Goal: Use online tool/utility: Use online tool/utility

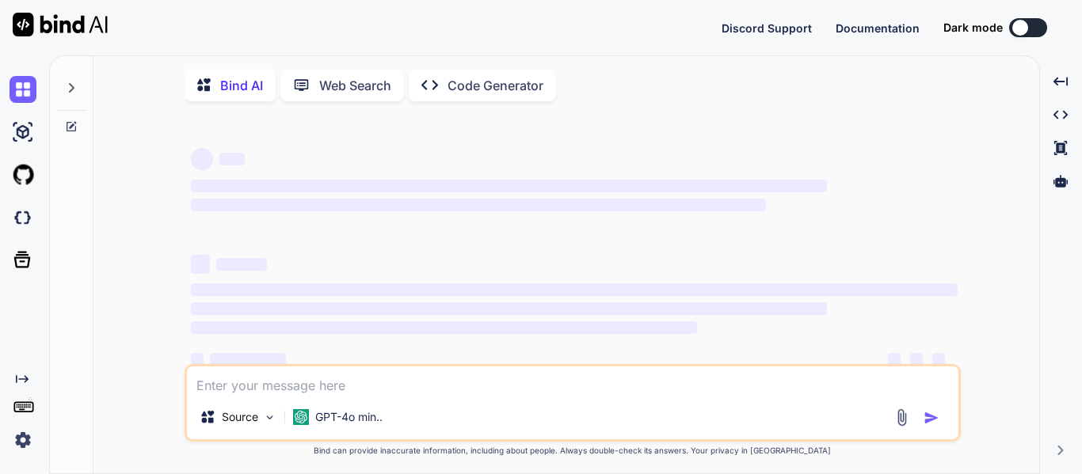
scroll to position [0, 6]
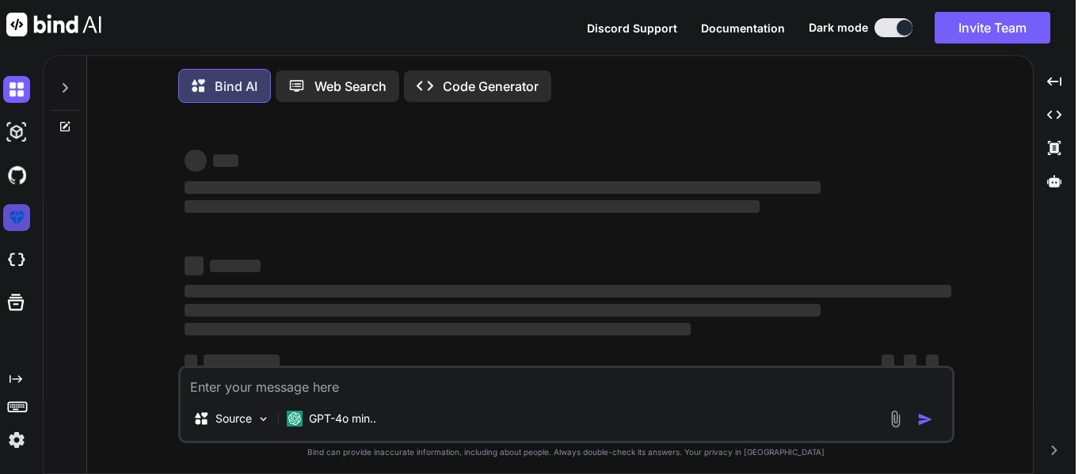
click at [8, 214] on img at bounding box center [16, 217] width 27 height 27
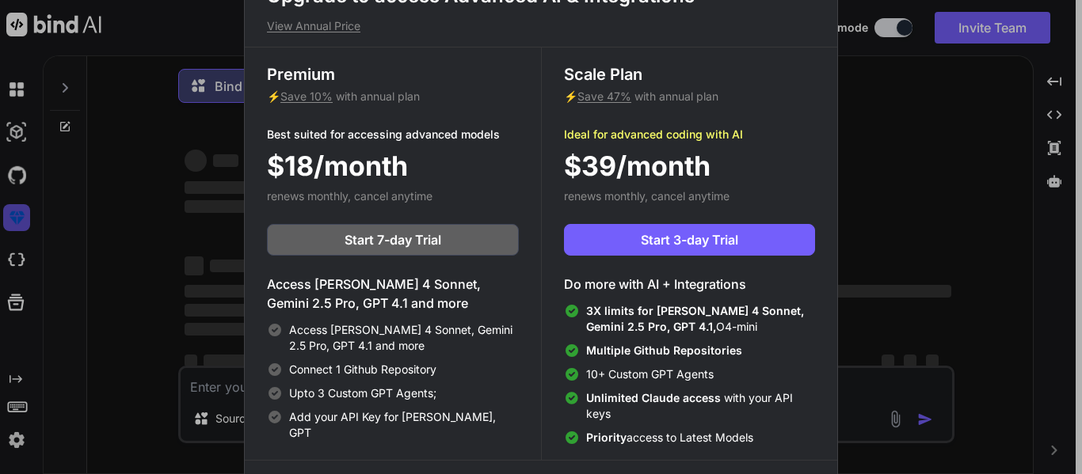
type textarea "x"
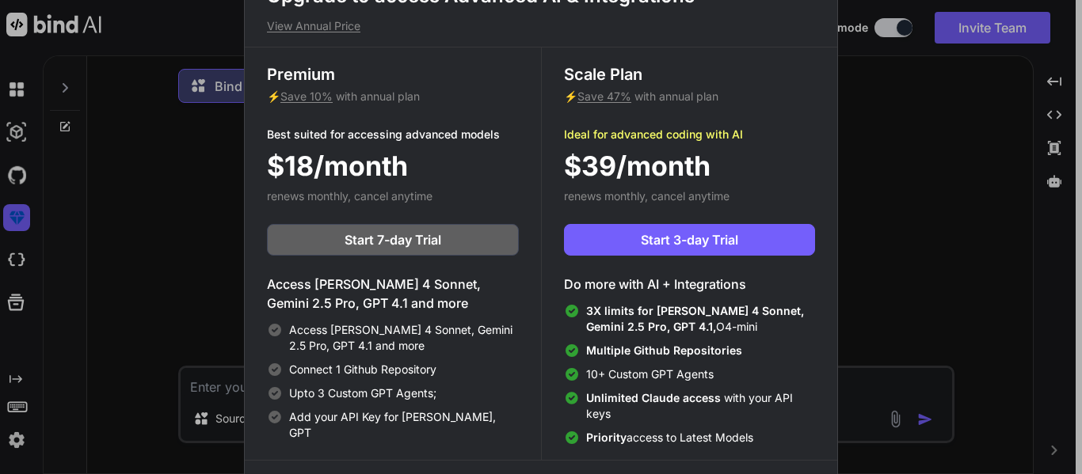
click at [111, 257] on div "Upgrade to access Advanced AI & Integrations View Annual Price Premium ⚡ Save 1…" at bounding box center [541, 237] width 1082 height 474
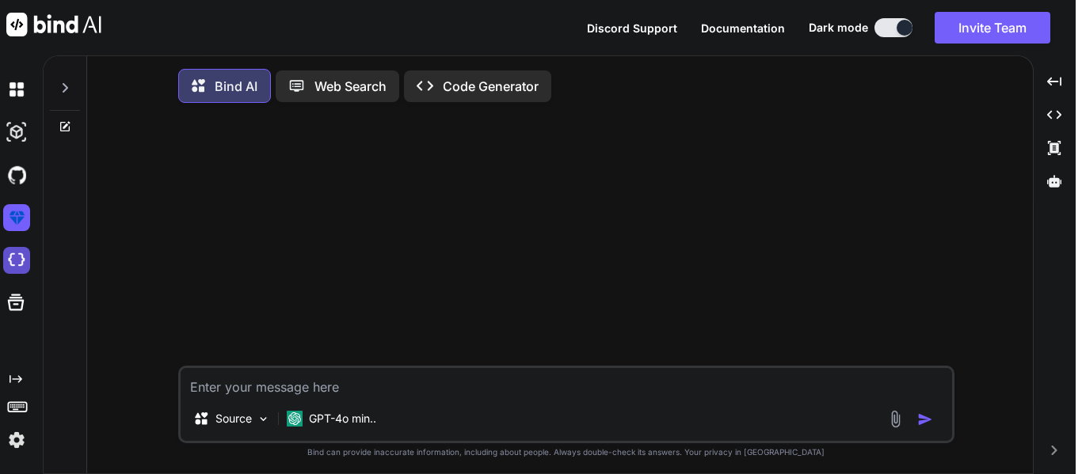
click at [18, 250] on img at bounding box center [16, 260] width 27 height 27
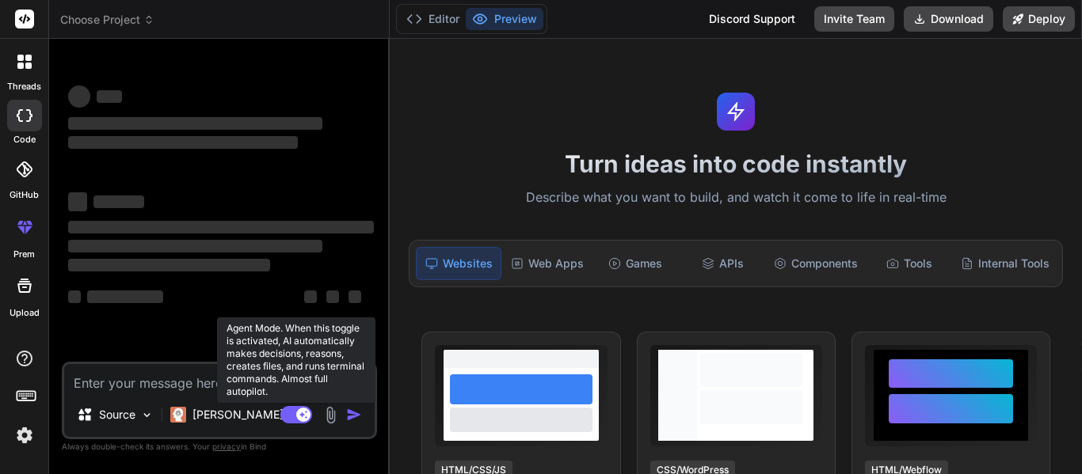
click at [295, 417] on rect at bounding box center [296, 414] width 32 height 17
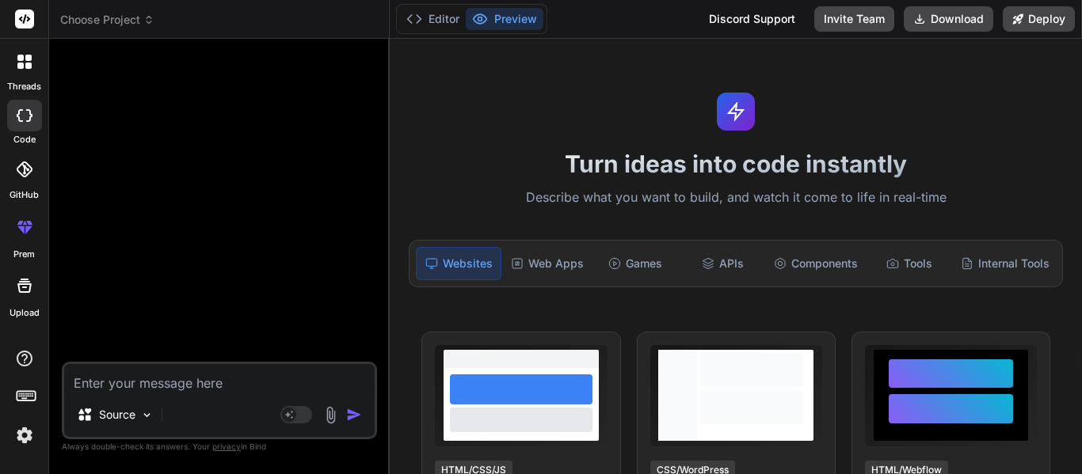
click at [20, 65] on icon at bounding box center [20, 66] width 6 height 6
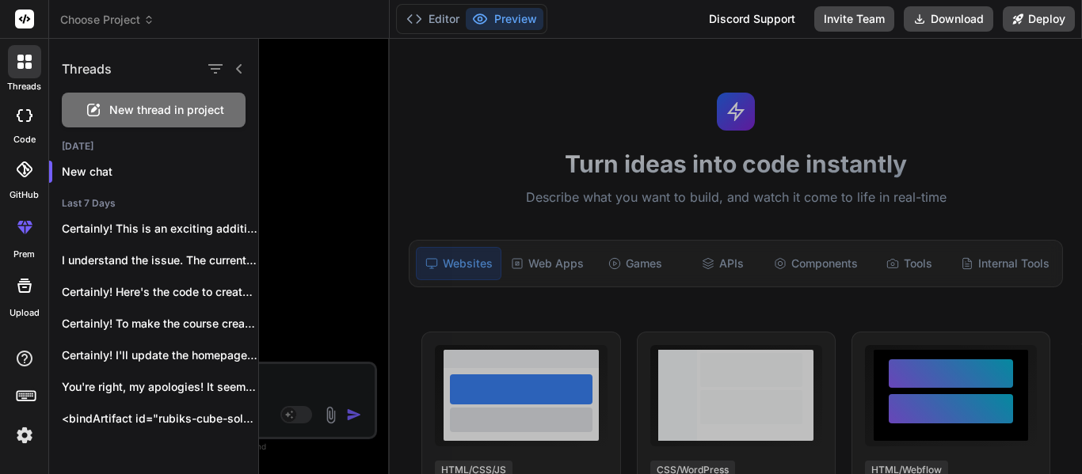
click at [143, 101] on div "New thread in project" at bounding box center [154, 110] width 184 height 35
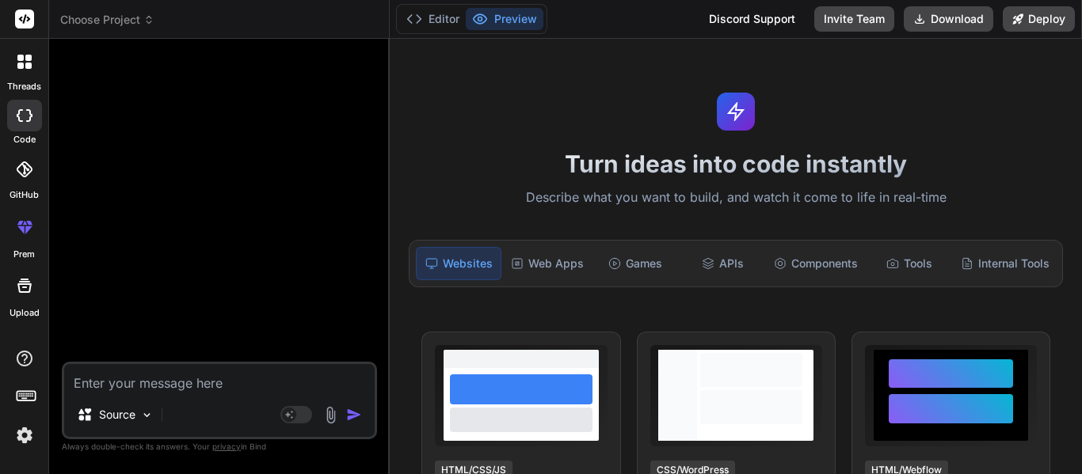
click at [175, 371] on textarea at bounding box center [219, 378] width 310 height 29
type textarea "x"
type textarea "C"
type textarea "x"
type textarea "Cr"
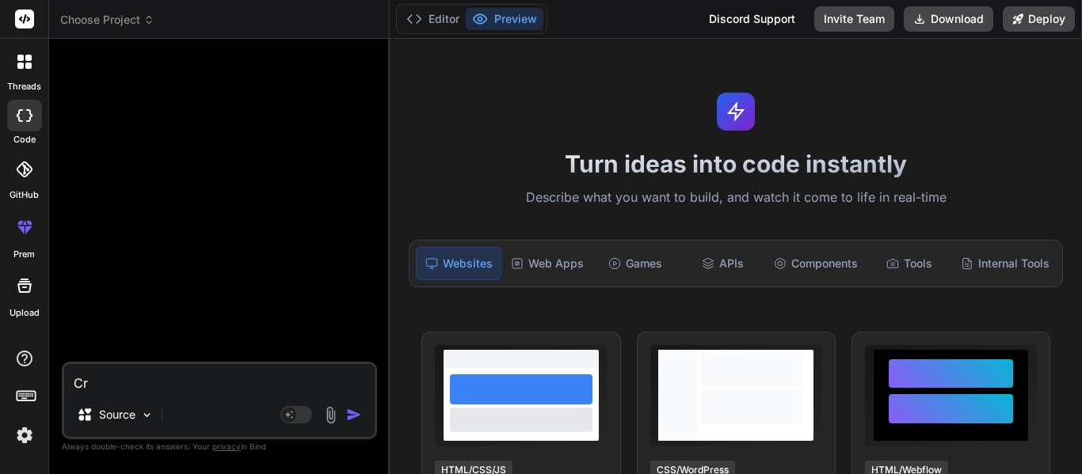
type textarea "x"
type textarea "Cret"
type textarea "x"
type textarea "[GEOGRAPHIC_DATA]"
type textarea "x"
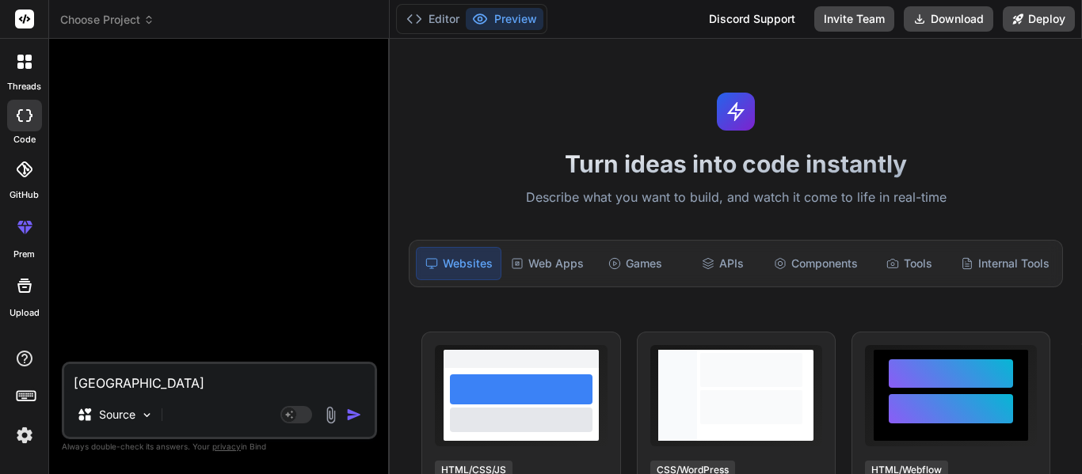
type textarea "Cretae"
type textarea "x"
type textarea "Create"
type textarea "x"
type textarea "Create"
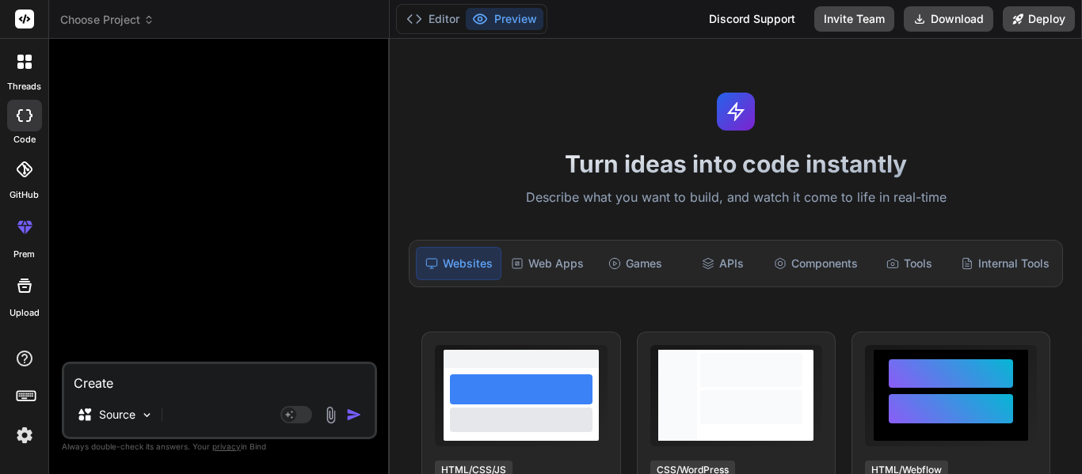
type textarea "x"
type textarea "Create"
type textarea "x"
type textarea "Create n"
type textarea "x"
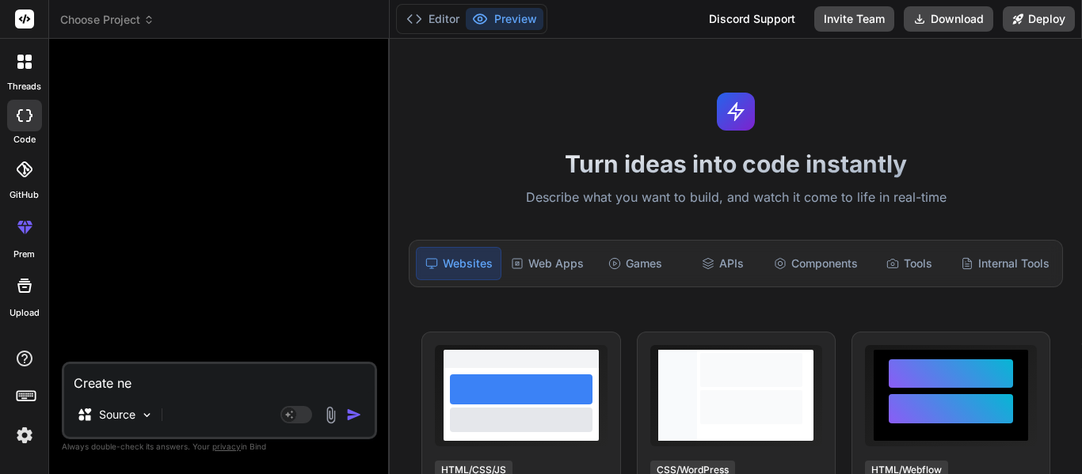
type textarea "Create"
type textarea "x"
type textarea "Create new"
type textarea "x"
type textarea "Create new"
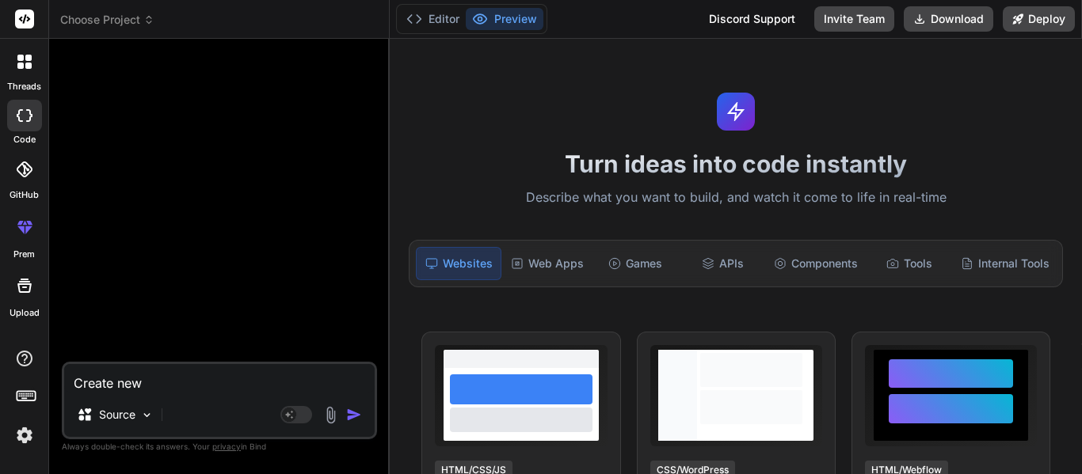
type textarea "x"
type textarea "Create ne"
type textarea "x"
type textarea "Create n"
type textarea "x"
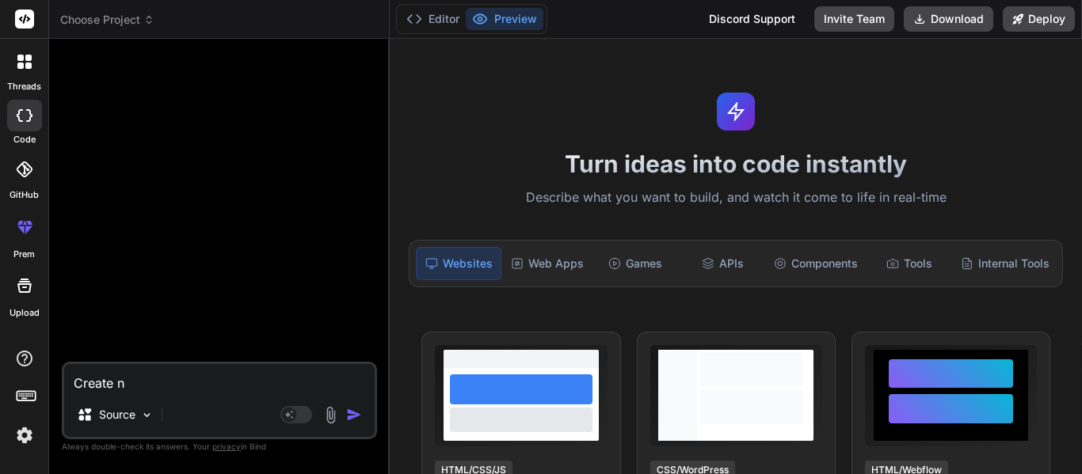
type textarea "Create"
type textarea "x"
type textarea "Create m"
type textarea "x"
type textarea "Create me"
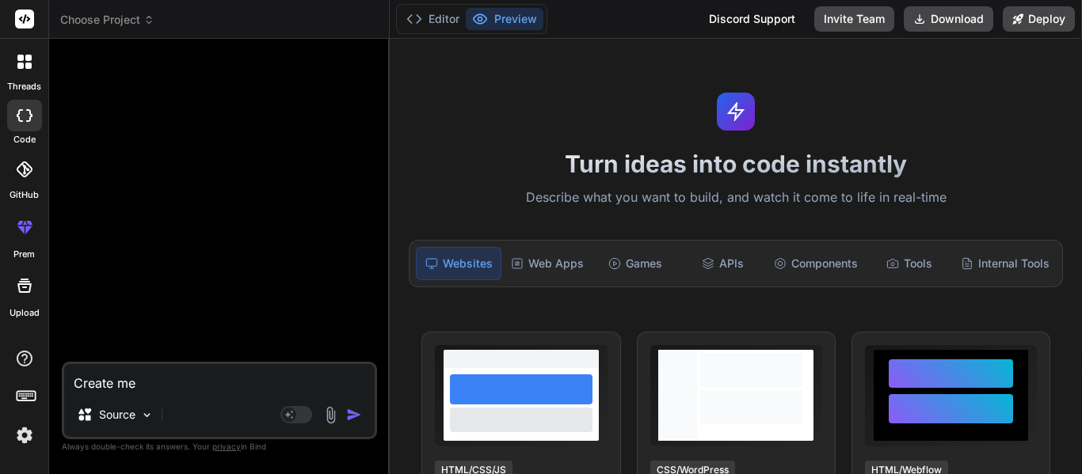
type textarea "x"
type textarea "Create me"
type textarea "x"
type textarea "Create me a"
type textarea "x"
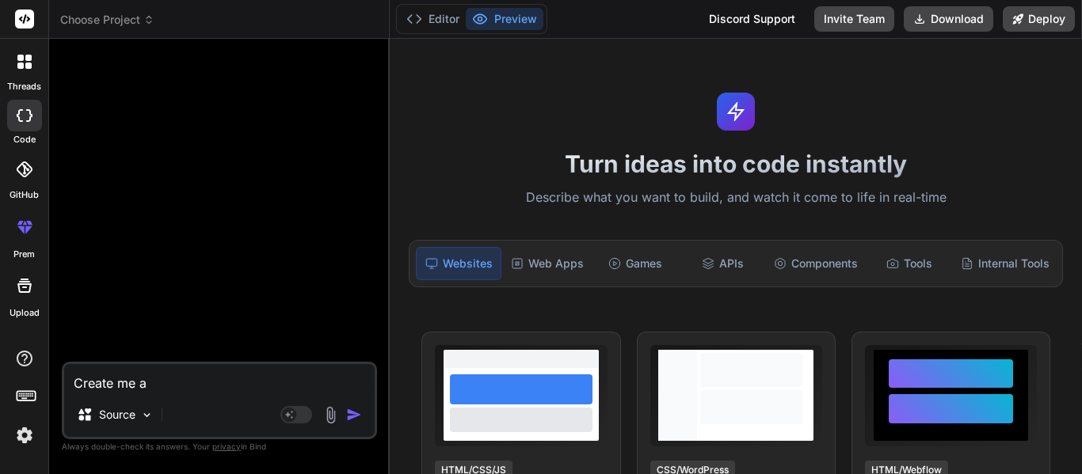
type textarea "Create me a"
type textarea "x"
type textarea "Create me a h"
type textarea "x"
type textarea "Create me a he"
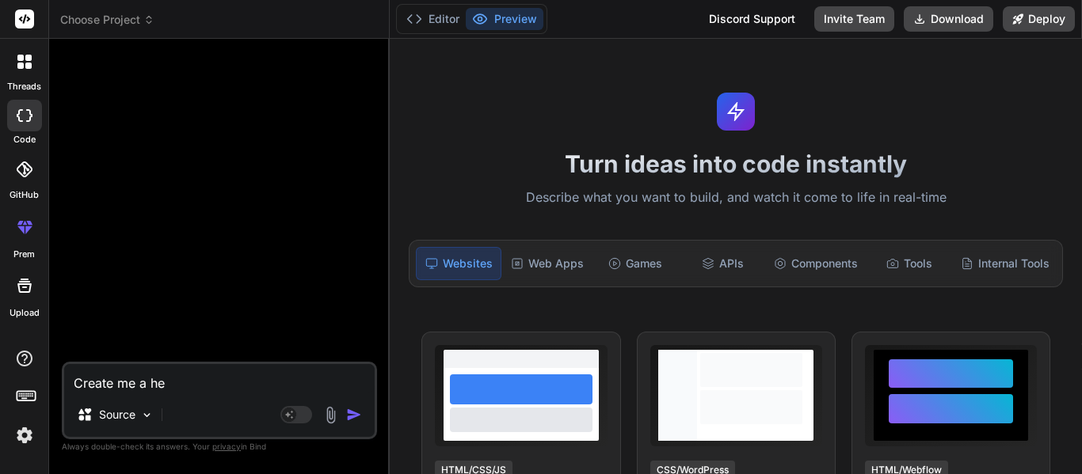
type textarea "x"
type textarea "Create me a hea"
type textarea "x"
type textarea "Create me a head"
type textarea "x"
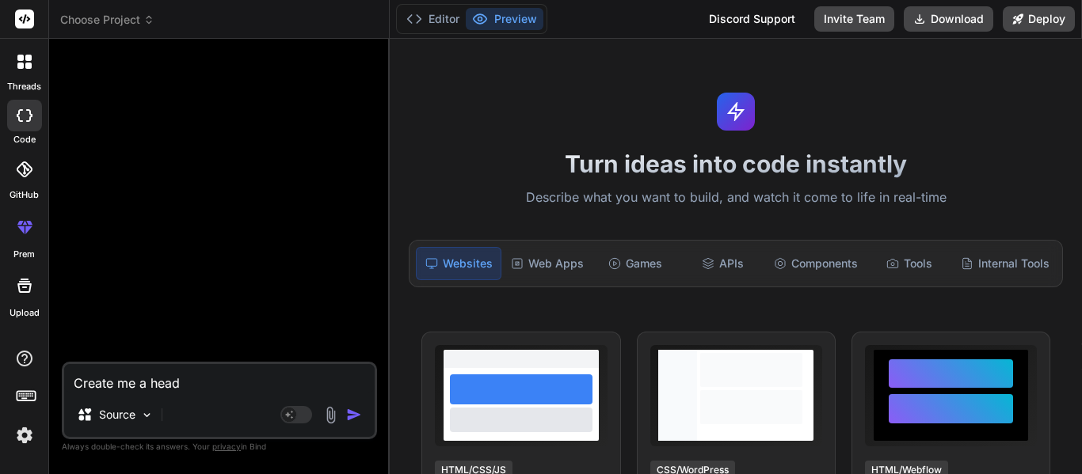
type textarea "Create me a heade"
type textarea "x"
type textarea "Create me a header"
type textarea "x"
type textarea "Create me a n"
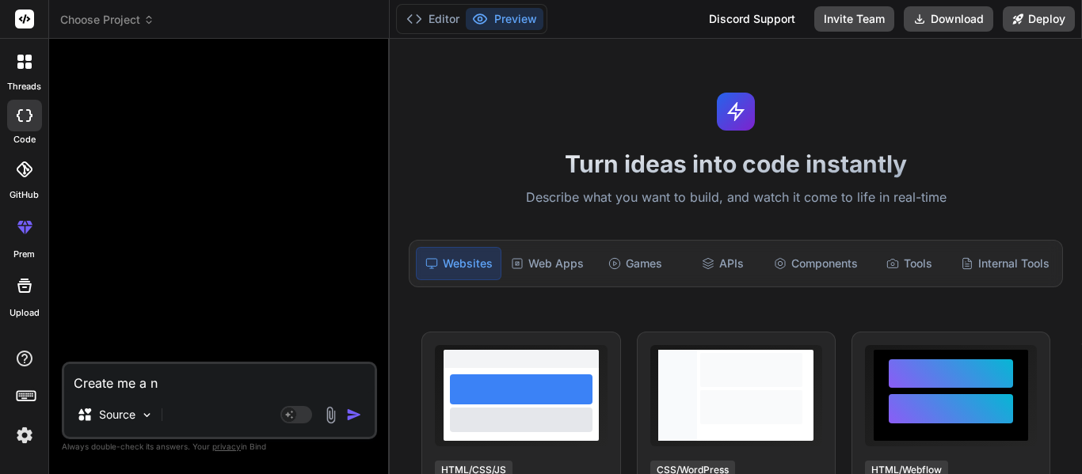
type textarea "x"
type textarea "Create me a na"
type textarea "x"
type textarea "Create me a nav"
type textarea "x"
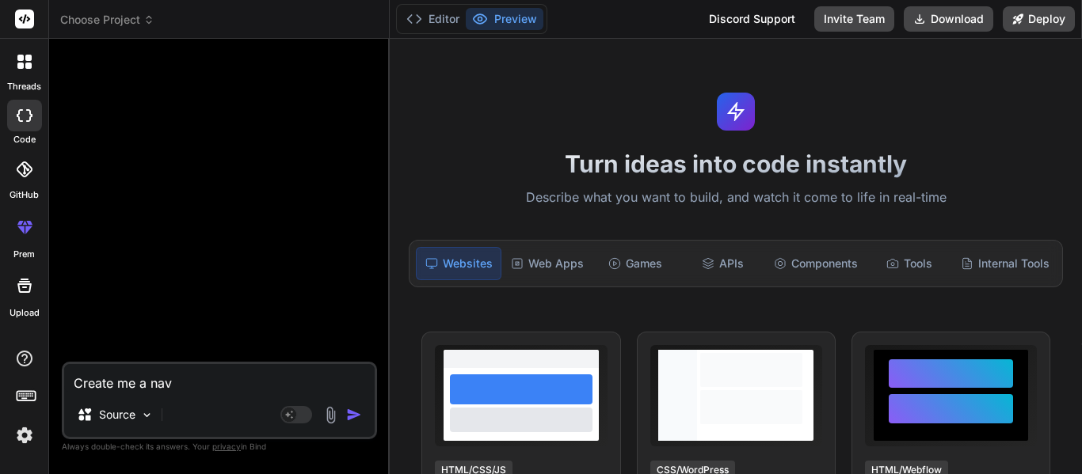
type textarea "Create me a navb"
type textarea "x"
type textarea "Create me a navba"
type textarea "x"
type textarea "Create me a navbar"
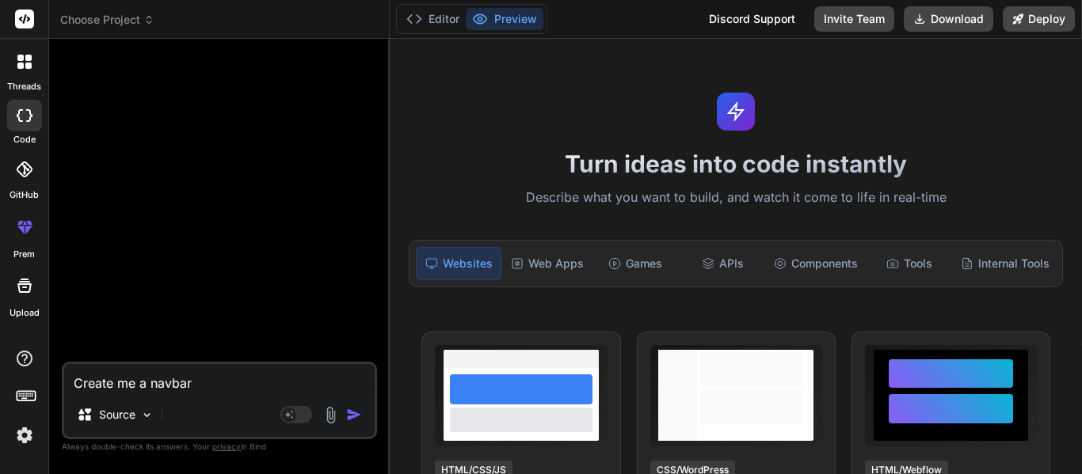
type textarea "x"
type textarea "Create me a navbar"
type textarea "x"
type textarea "Create me a navbar w"
type textarea "x"
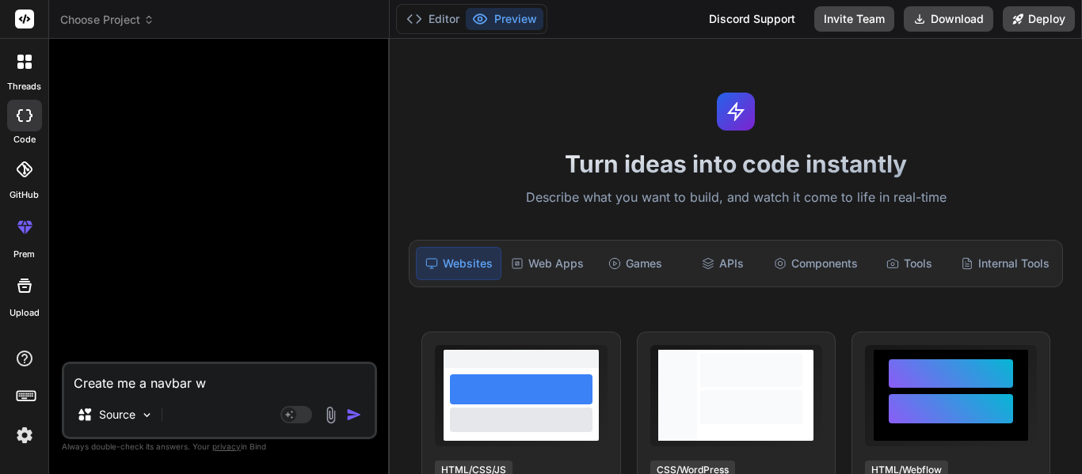
type textarea "Create me a navbar wi"
type textarea "x"
type textarea "Create me a navbar wit"
type textarea "x"
type textarea "Create me a navbar with"
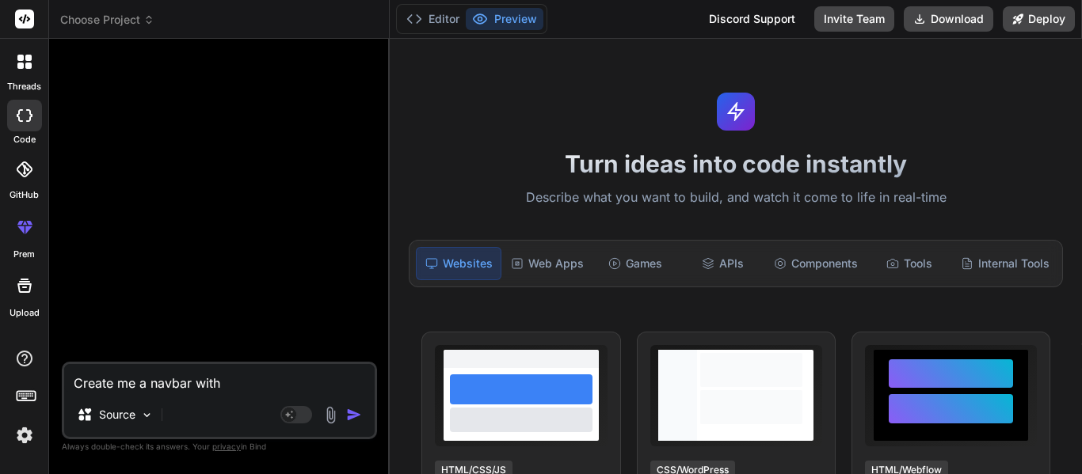
type textarea "x"
type textarea "Create me a navbar with"
type textarea "x"
type textarea "Create me a navbar with C"
type textarea "x"
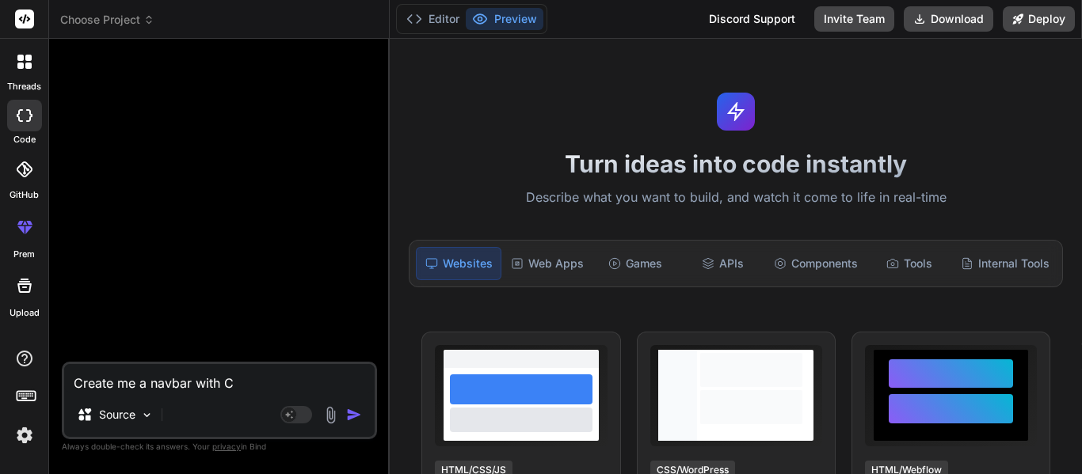
type textarea "Create me a navbar with Ca"
type textarea "x"
type textarea "Create me a navbar with Car"
type textarea "x"
type textarea "Create me a navbar with Card"
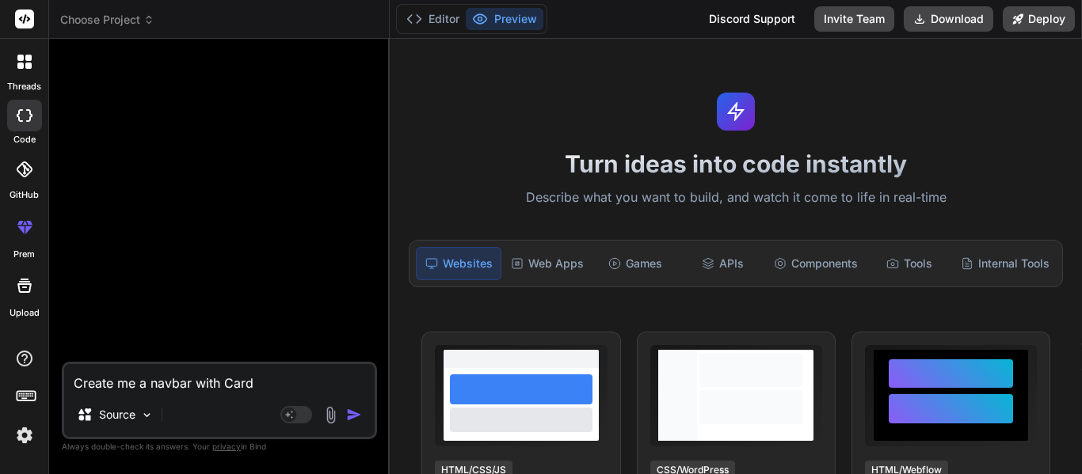
type textarea "x"
type textarea "Create me a navbar with Cards"
type textarea "x"
type textarea "Create me a navbar with Cards"
type textarea "x"
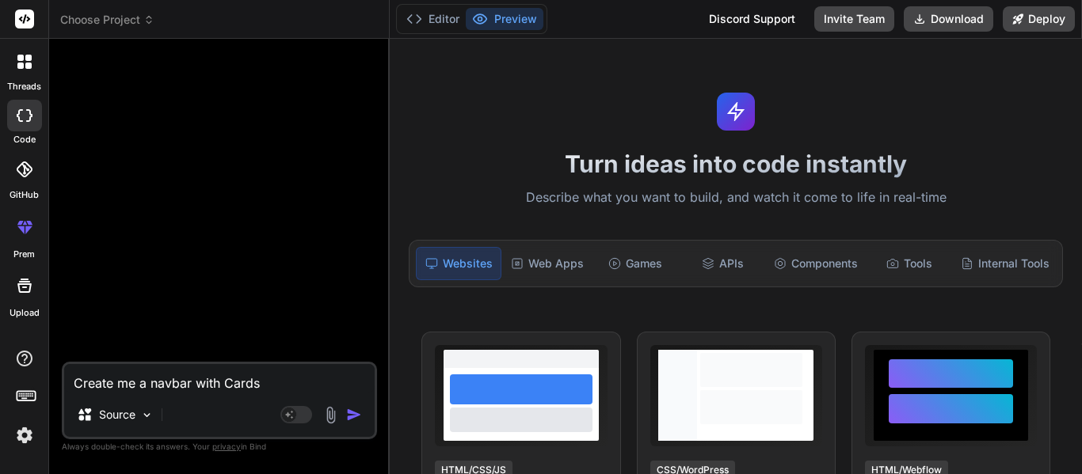
type textarea "Create me a navbar with Cards a"
type textarea "x"
type textarea "Create me a navbar with Cards an"
type textarea "x"
type textarea "Create me a navbar with Cards and"
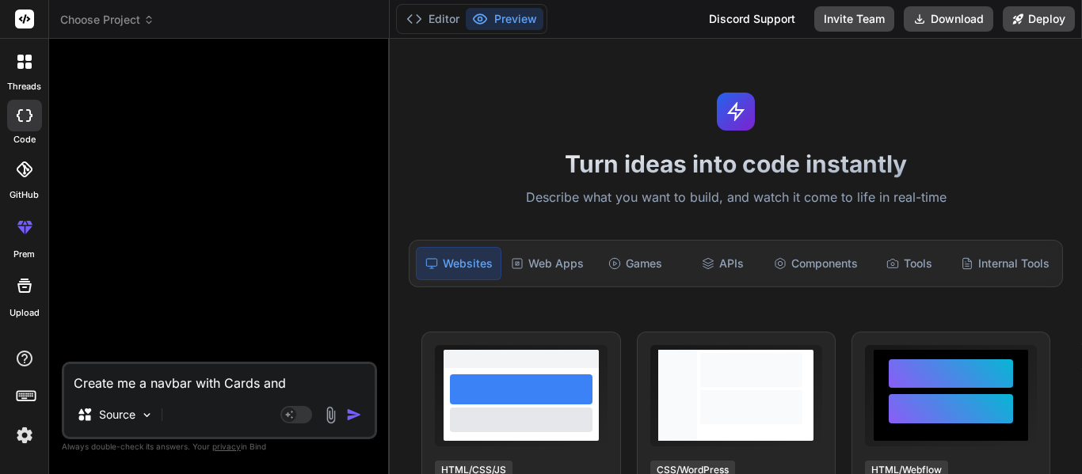
type textarea "x"
type textarea "Create me a navbar with Cards and C"
type textarea "x"
type textarea "Create me a navbar with Cards and Co"
type textarea "x"
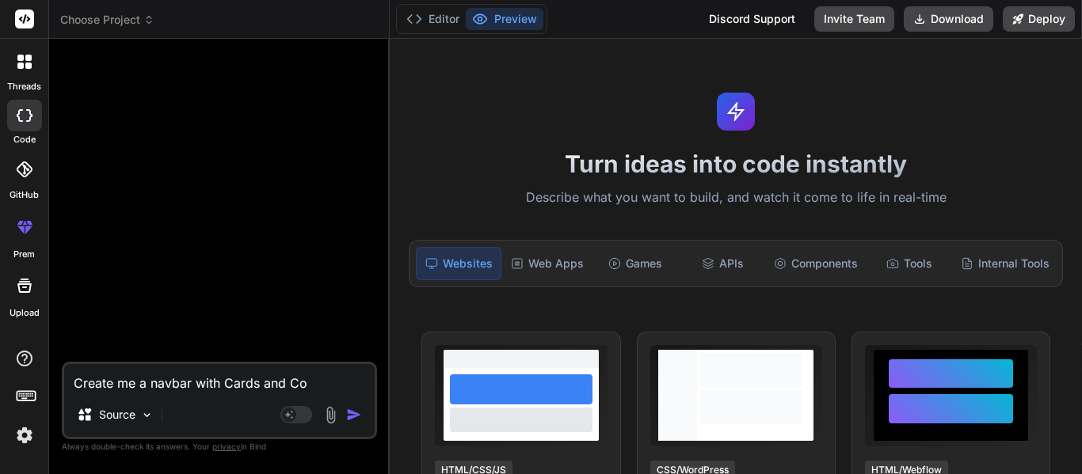
type textarea "Create me a navbar with Cards and Col"
type textarea "x"
type textarea "Create me a navbar with Cards and Colle"
type textarea "x"
type textarea "Create me a navbar with Cards and Collec"
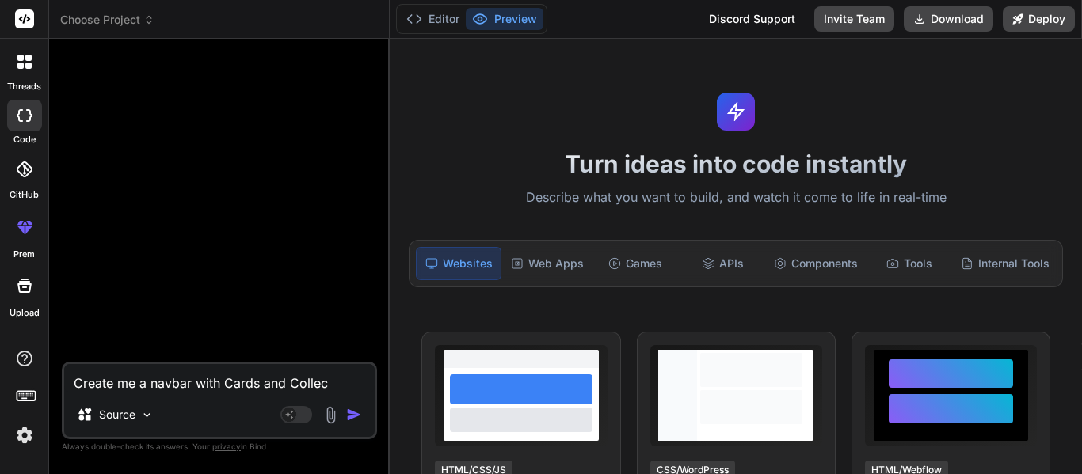
type textarea "x"
type textarea "Create me a navbar with Cards and Collect"
type textarea "x"
type textarea "Create me a navbar with Cards and Collecti"
type textarea "x"
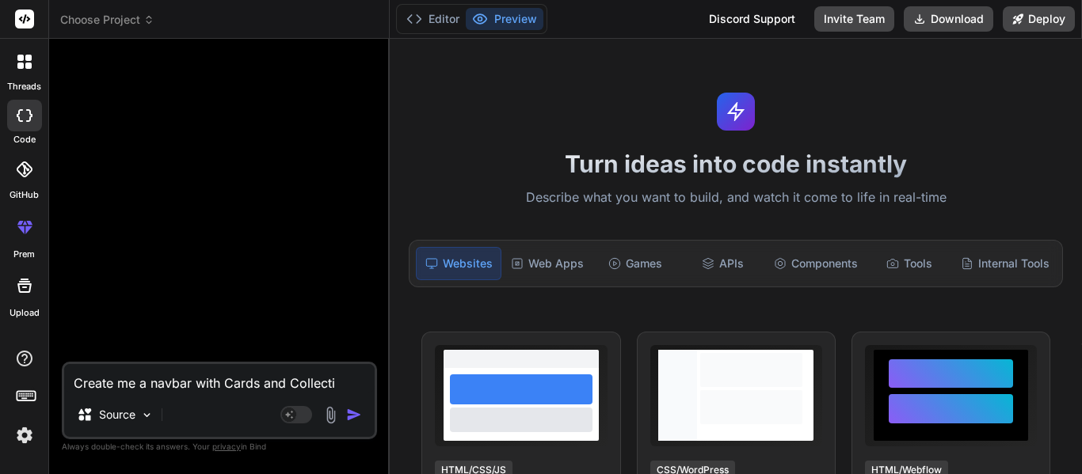
type textarea "Create me a navbar with Cards and Collect"
type textarea "x"
type textarea "Create me a navbar with Cards and Collecto"
type textarea "x"
type textarea "Create me a navbar with Cards and Collect"
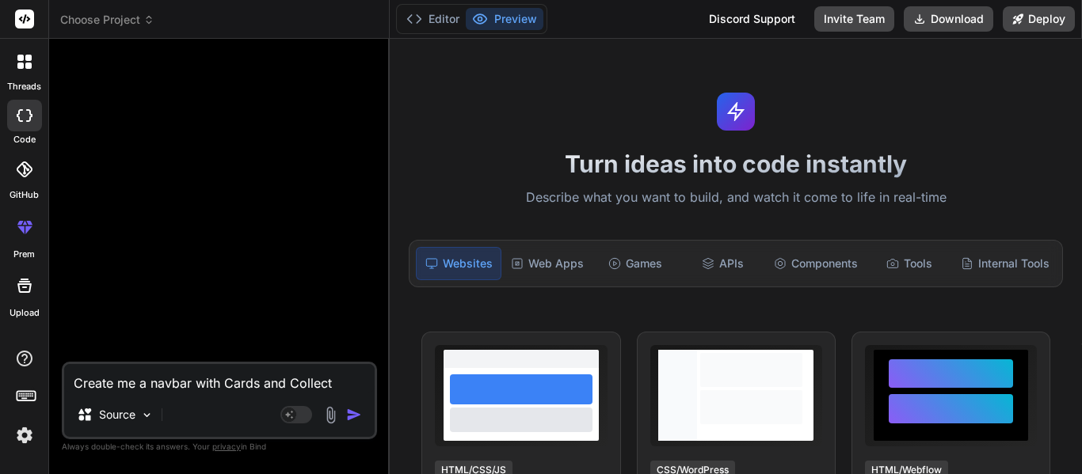
type textarea "x"
type textarea "Create me a navbar with Cards and Collecti"
type textarea "x"
type textarea "Create me a navbar with Cards and Collectio"
type textarea "x"
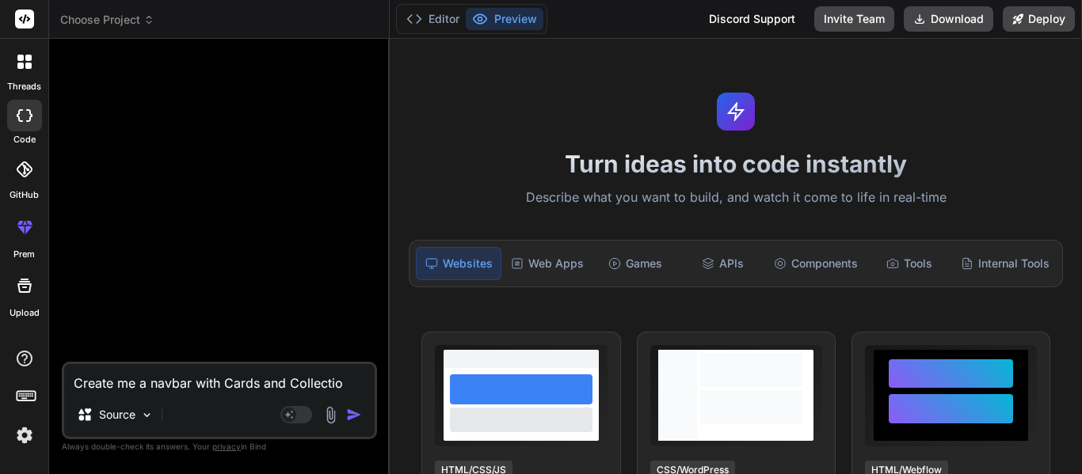
type textarea "Create me a navbar with Cards and Collection"
type textarea "x"
type textarea "Create me a navbar with Cards and Collection."
type textarea "x"
type textarea "Create me a navbar with Cards and Collection."
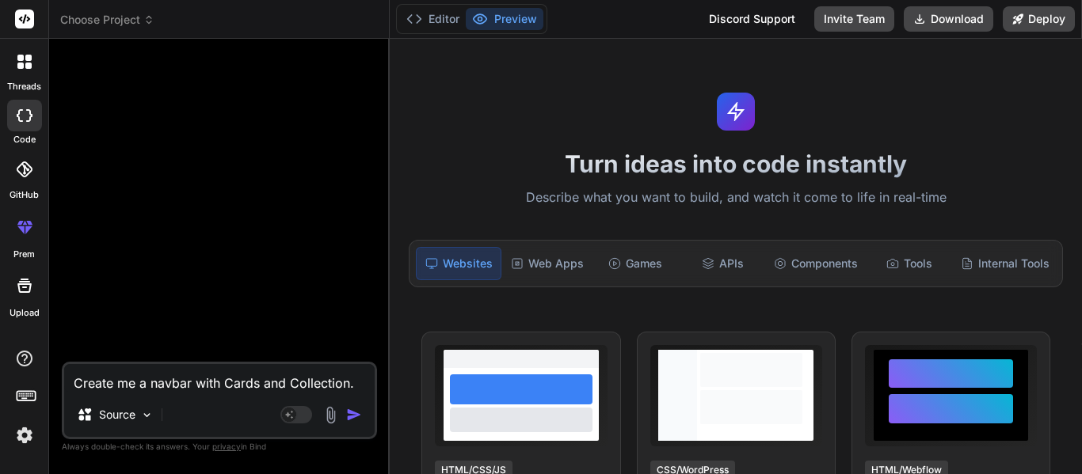
type textarea "x"
type textarea "Create me a navbar with Cards and Collection. A"
type textarea "x"
type textarea "Create me a navbar with Cards and Collection. Ad"
type textarea "x"
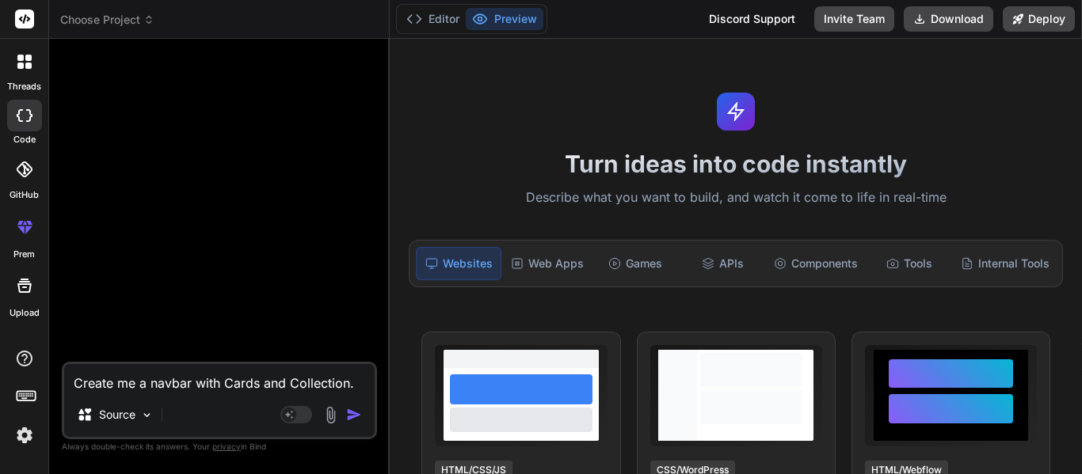
type textarea "Create me a navbar with Cards and Collection. Add"
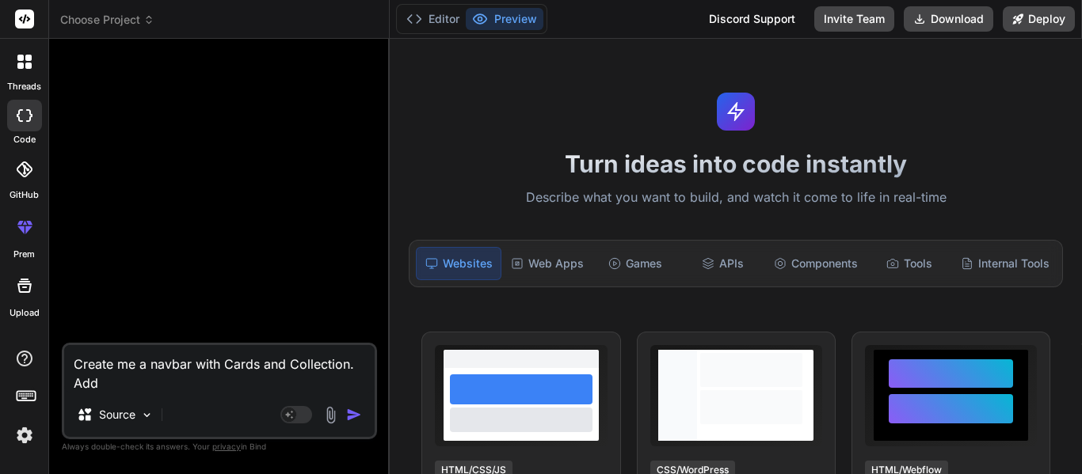
type textarea "x"
type textarea "Create me a navbar with Cards and Collection. AddL"
type textarea "x"
type textarea "Create me a navbar with Cards and Collection. AddLo"
type textarea "x"
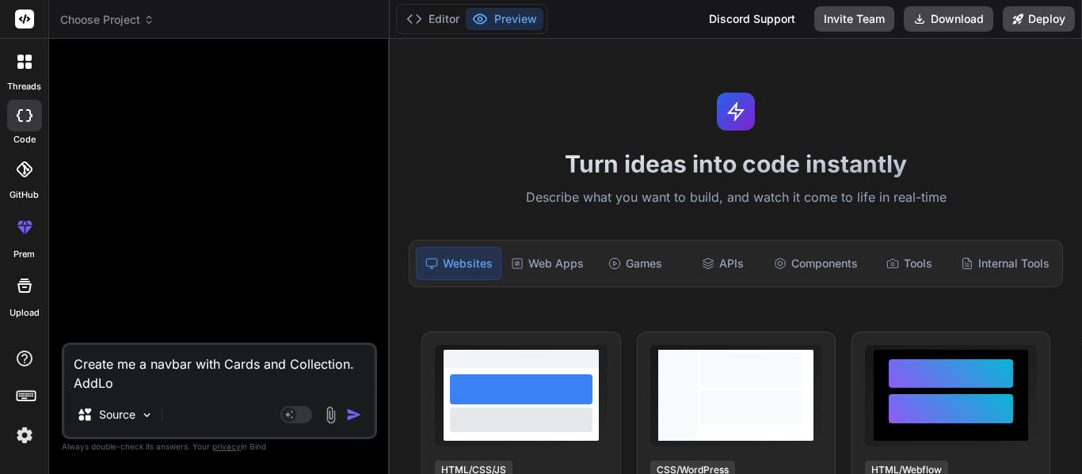
type textarea "Create me a navbar with Cards and Collection. AddLoc"
type textarea "x"
type textarea "Create me a navbar with Cards and Collection. AddLo"
type textarea "x"
type textarea "Create me a navbar with Cards and Collection. AddL"
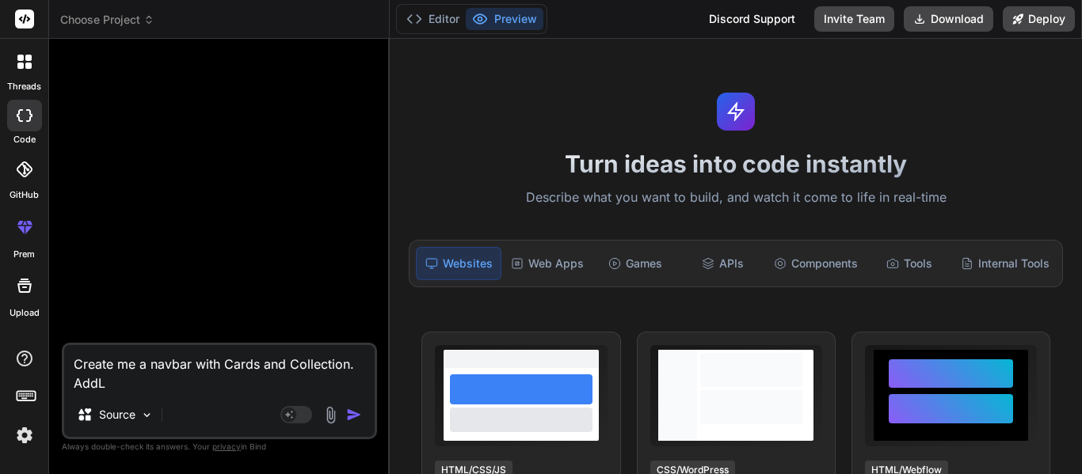
type textarea "x"
type textarea "Create me a navbar with Cards and Collection. Add"
type textarea "x"
type textarea "Create me a navbar with Cards and Collection. Add"
type textarea "x"
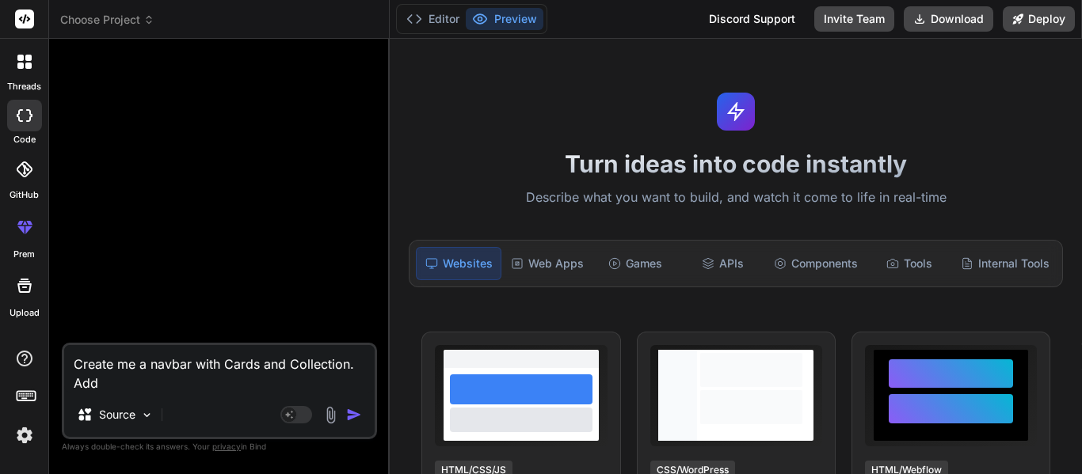
type textarea "Create me a navbar with Cards and Collection. Add l"
type textarea "x"
type textarea "Create me a navbar with Cards and Collection. Add lo"
type textarea "x"
type textarea "Create me a navbar with Cards and Collection. Add loc"
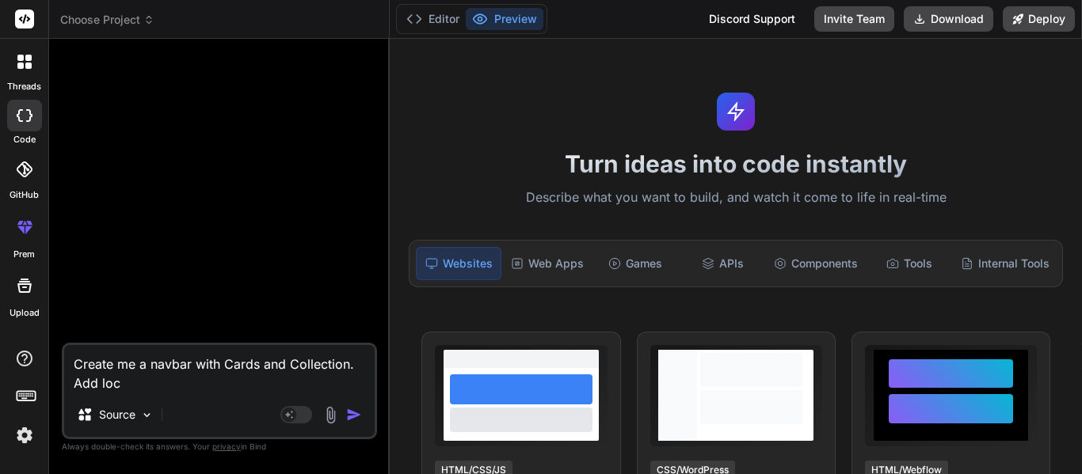
type textarea "x"
type textarea "Create me a navbar with Cards and Collection. Add loca"
type textarea "x"
type textarea "Create me a navbar with Cards and Collection. Add local"
type textarea "x"
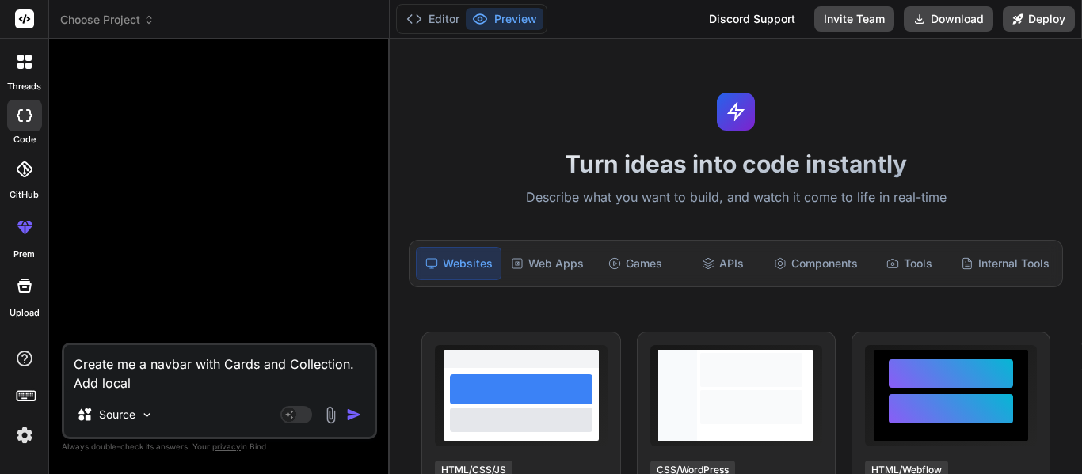
type textarea "Create me a navbar with Cards and Collection. Add local s"
type textarea "x"
type textarea "Create me a navbar with Cards and Collection. Add local st"
type textarea "x"
type textarea "Create me a navbar with Cards and Collection. Add local sto"
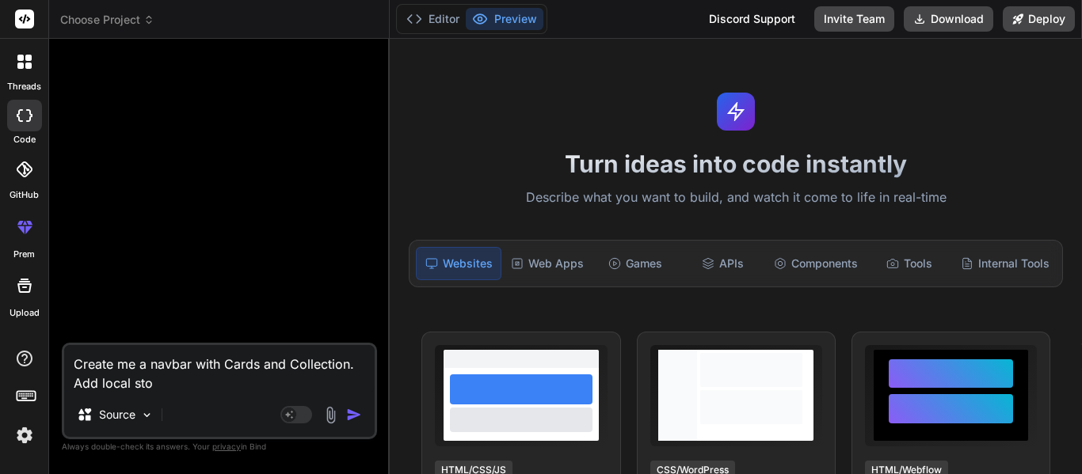
type textarea "x"
type textarea "Create me a navbar with Cards and Collection. Add local stor"
type textarea "x"
type textarea "Create me a navbar with Cards and Collection. Add local stora"
type textarea "x"
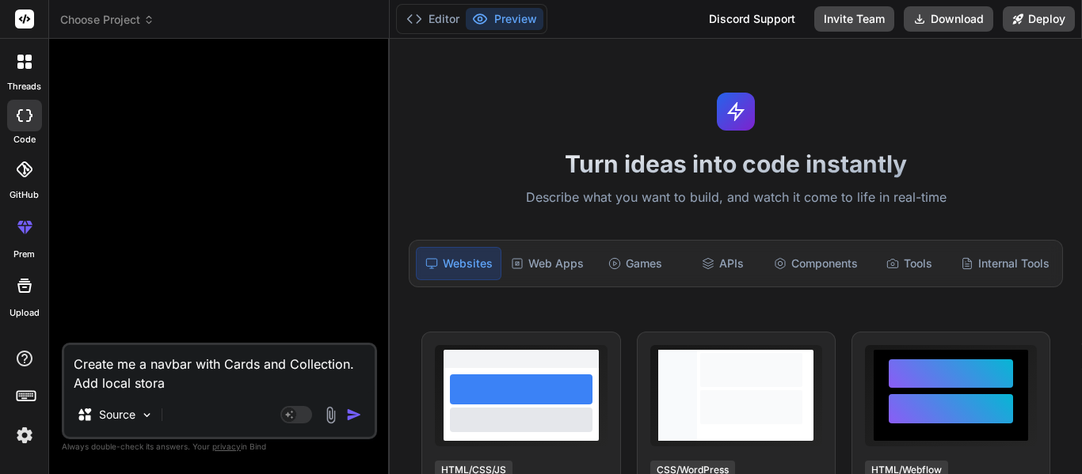
type textarea "Create me a navbar with Cards and Collection. Add local storag"
type textarea "x"
type textarea "Create me a navbar with Cards and Collection. Add local storage"
type textarea "x"
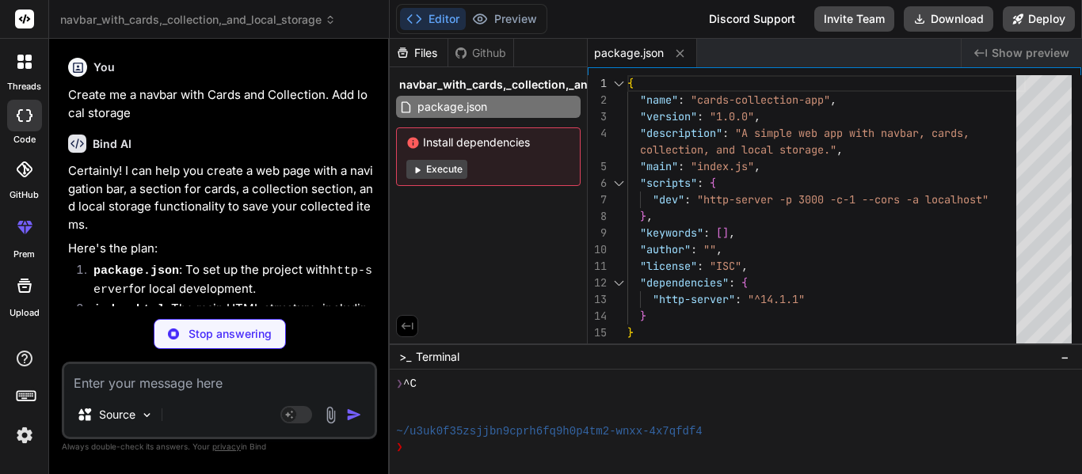
type textarea "x"
type textarea "class="hidden">Your collection is empty. Add some cards!</p> </section> </main>…"
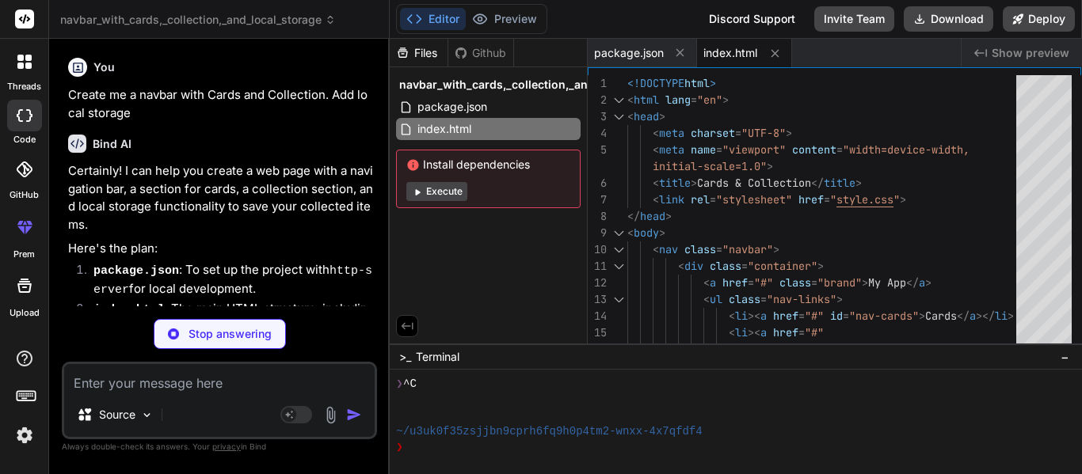
scroll to position [379, 0]
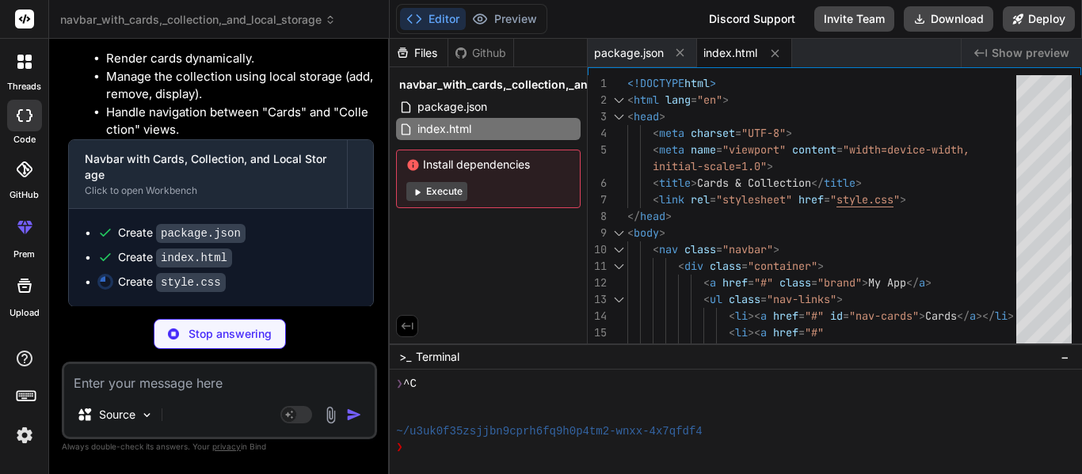
type textarea "x"
type textarea "}"
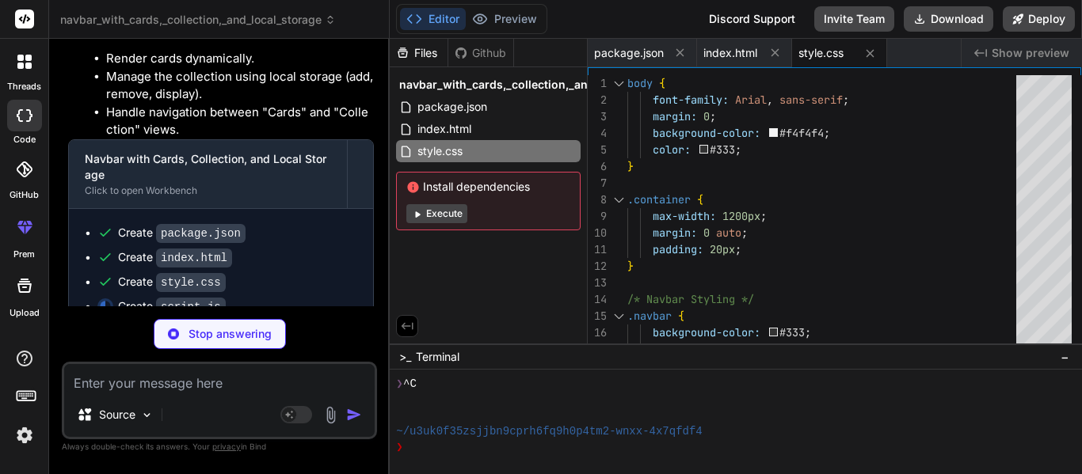
type textarea "x"
type textarea "// --- Initial Load --- showSection(cardsSection); // Show cards section by def…"
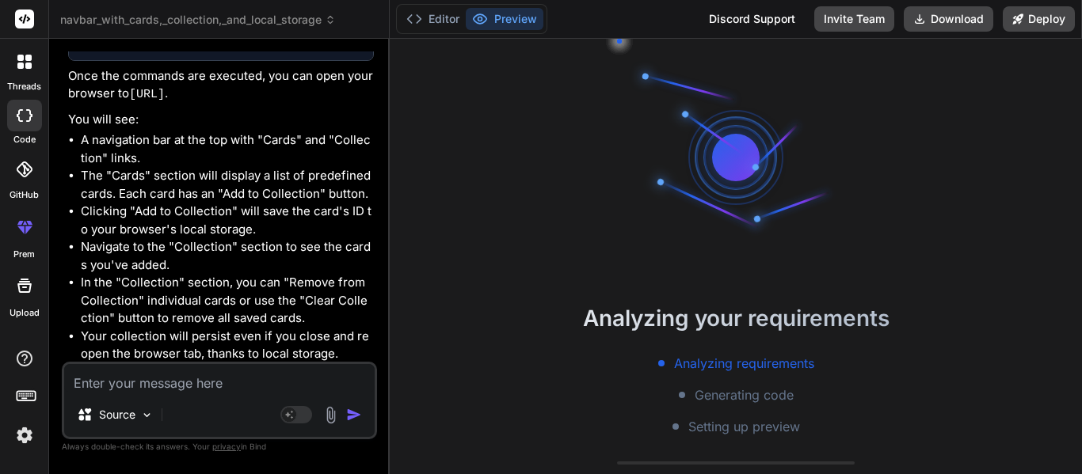
scroll to position [238, 0]
type textarea "x"
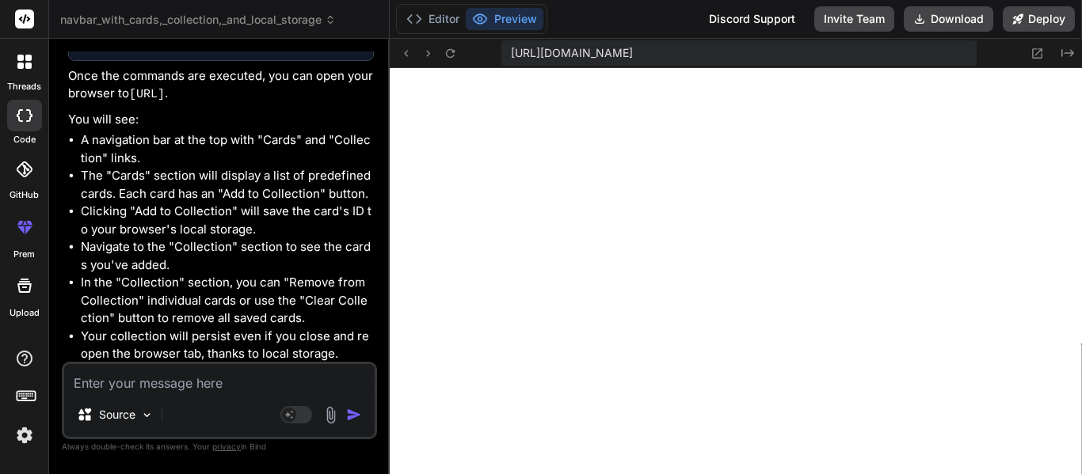
scroll to position [887, 0]
type textarea "N"
type textarea "x"
type textarea "Na"
type textarea "x"
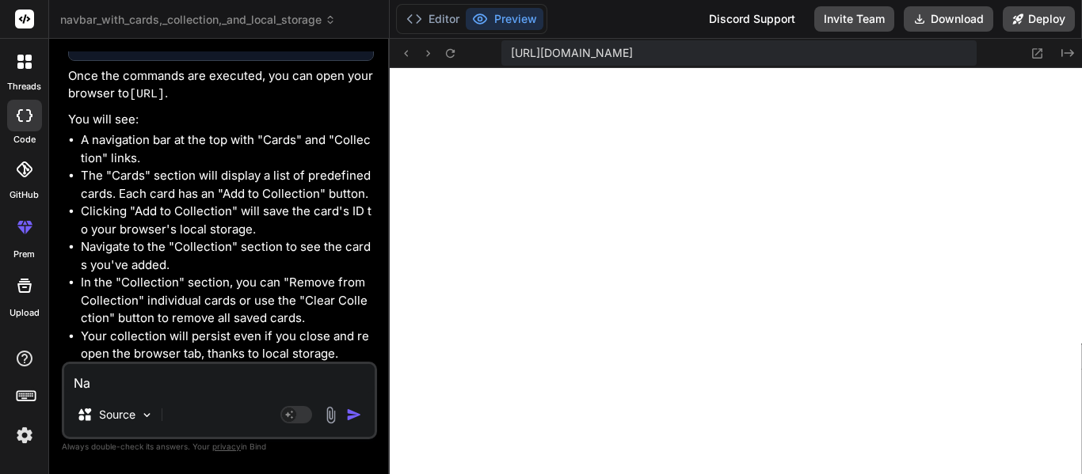
type textarea "N"
type textarea "x"
type textarea "M"
type textarea "x"
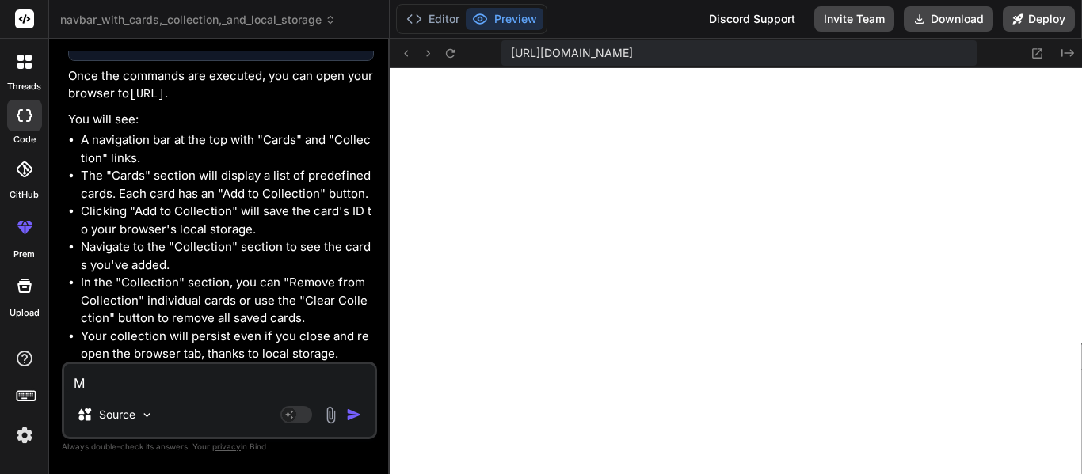
type textarea "Ma"
type textarea "x"
type textarea "Mak"
type textarea "x"
type textarea "Make"
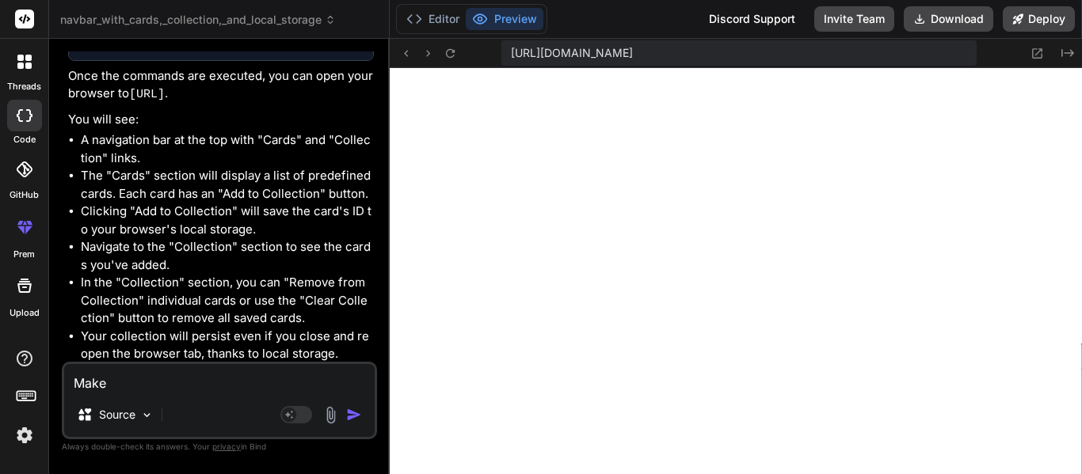
type textarea "x"
type textarea "Make"
type textarea "x"
type textarea "Make i"
type textarea "x"
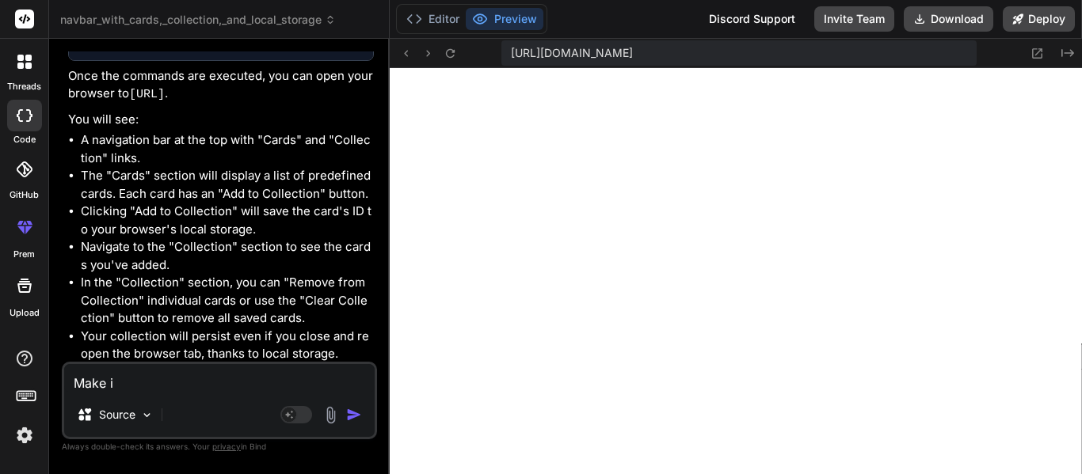
type textarea "Make it"
type textarea "x"
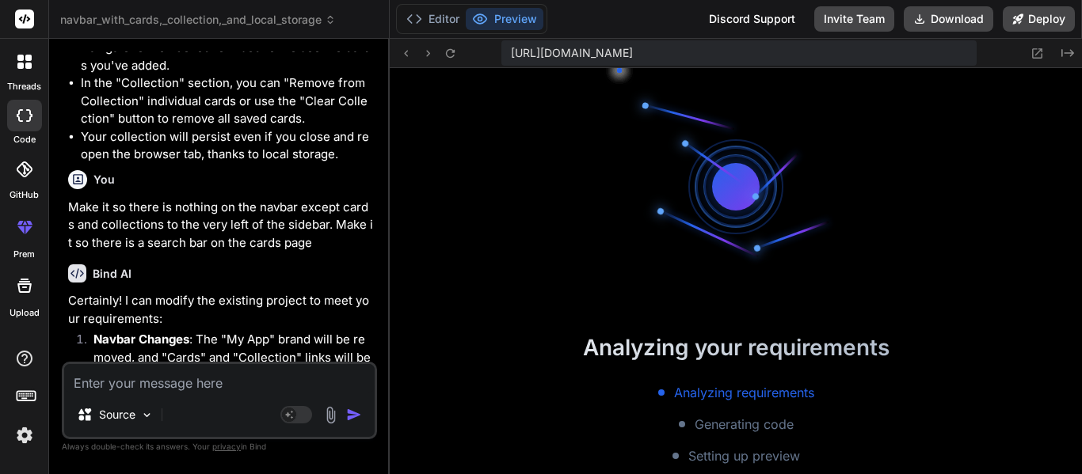
scroll to position [1774, 0]
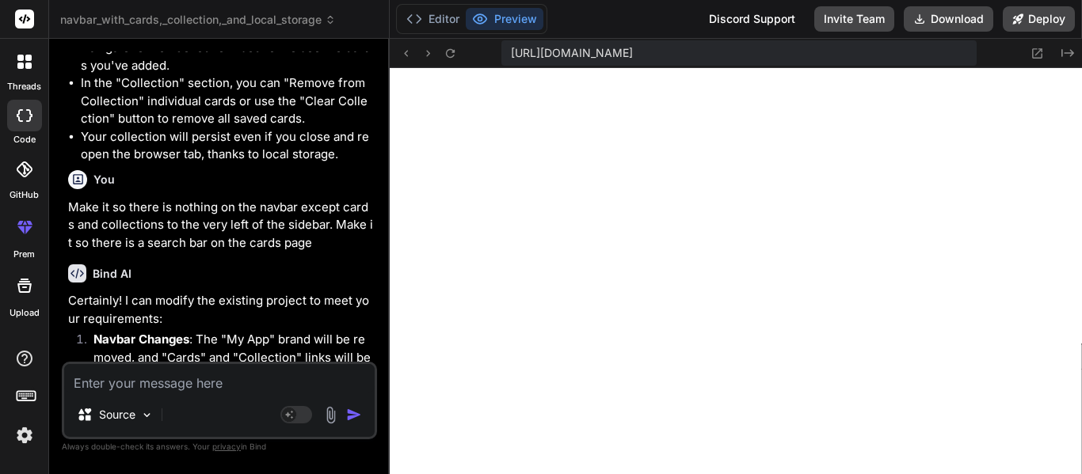
click at [202, 387] on textarea at bounding box center [219, 378] width 310 height 29
